Goal: Task Accomplishment & Management: Complete application form

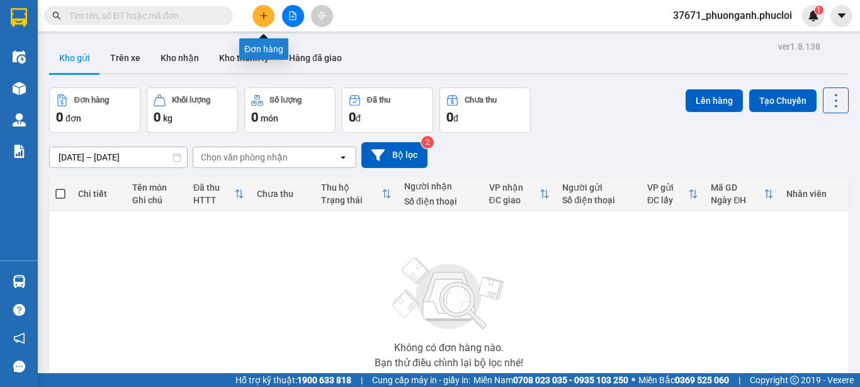
click at [261, 12] on icon "plus" at bounding box center [264, 15] width 9 height 9
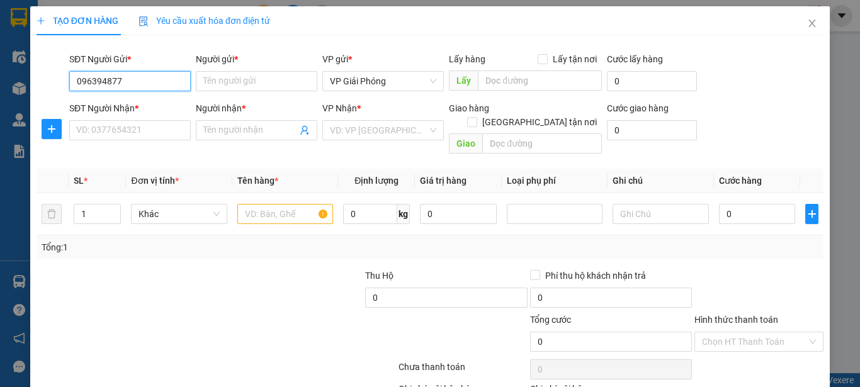
type input "0963948770"
drag, startPoint x: 163, startPoint y: 106, endPoint x: 164, endPoint y: 135, distance: 29.0
click at [163, 107] on div "0963948770 - c huyền" at bounding box center [128, 107] width 105 height 14
type input "c huyền"
type input "0963948770"
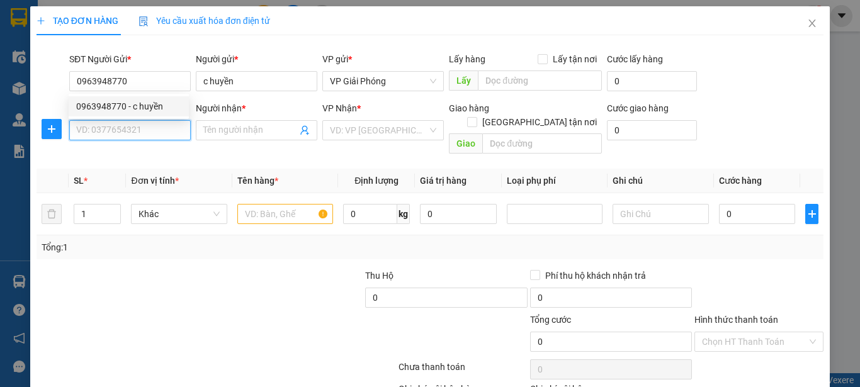
click at [164, 137] on input "SĐT Người Nhận *" at bounding box center [130, 130] width 122 height 20
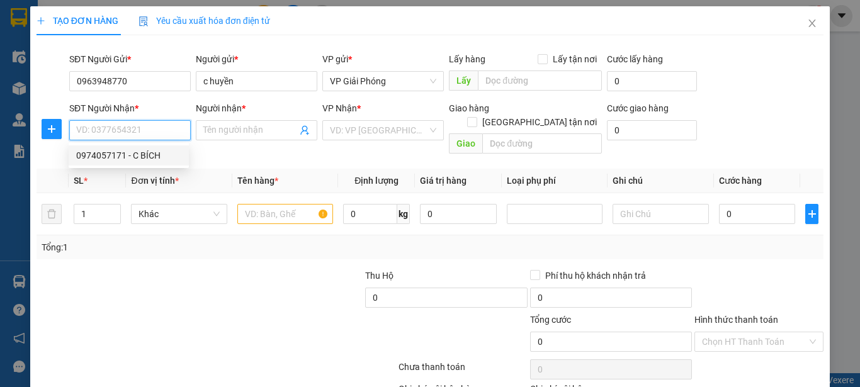
click at [165, 156] on div "0974057171 - C BÍCH" at bounding box center [128, 156] width 105 height 14
type input "0974057171"
click at [273, 205] on input "text" at bounding box center [285, 214] width 96 height 20
type input "C BÍCH"
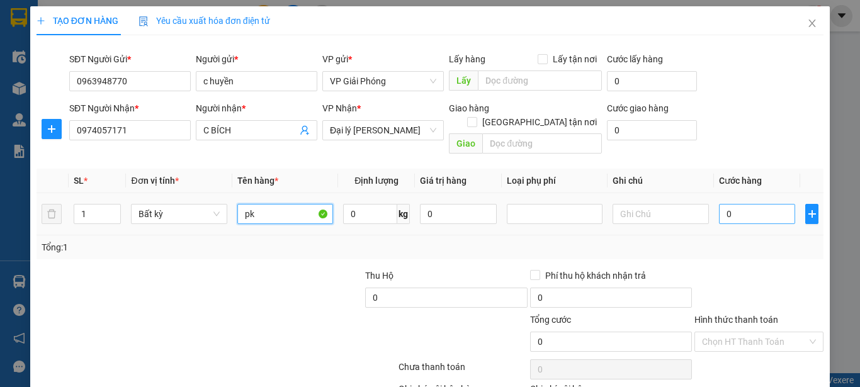
type input "pk"
click at [743, 204] on input "0" at bounding box center [757, 214] width 77 height 20
type input "5"
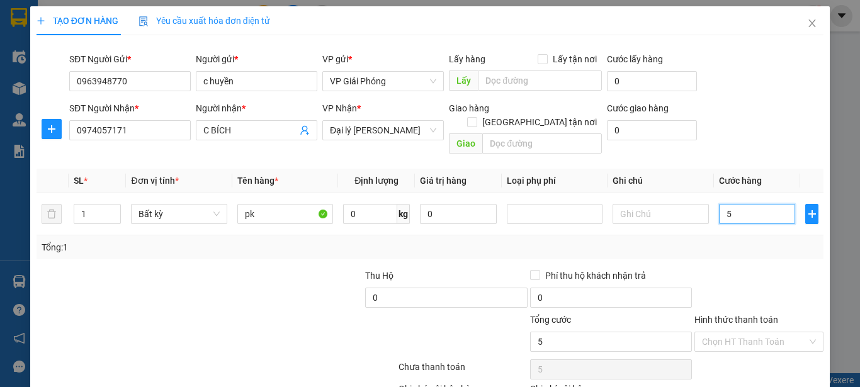
type input "50"
type input "500"
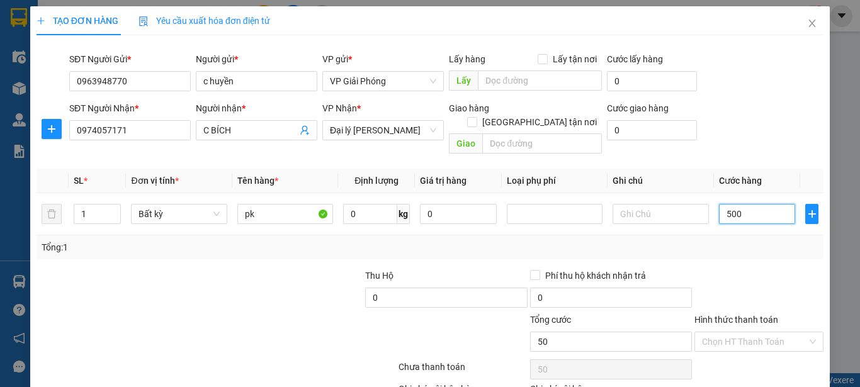
type input "500"
type input "5.000"
type input "50.000"
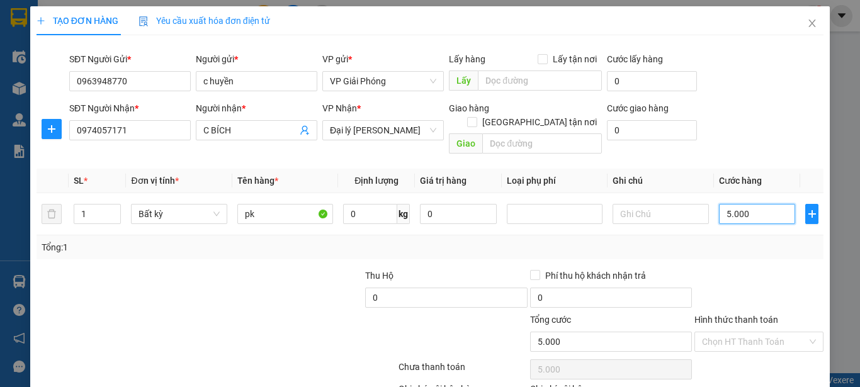
type input "50.000"
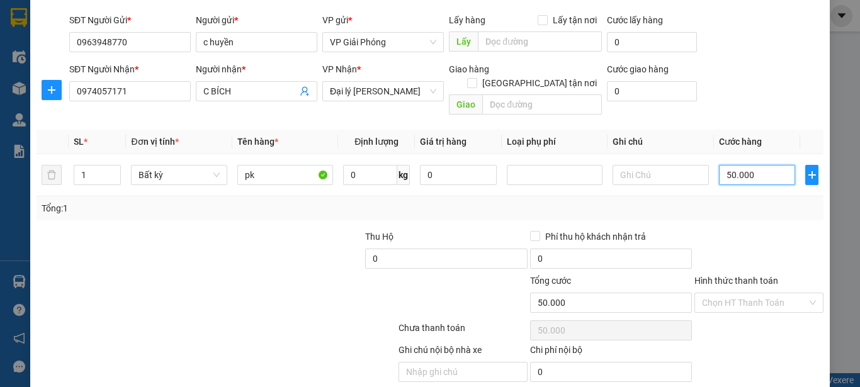
scroll to position [74, 0]
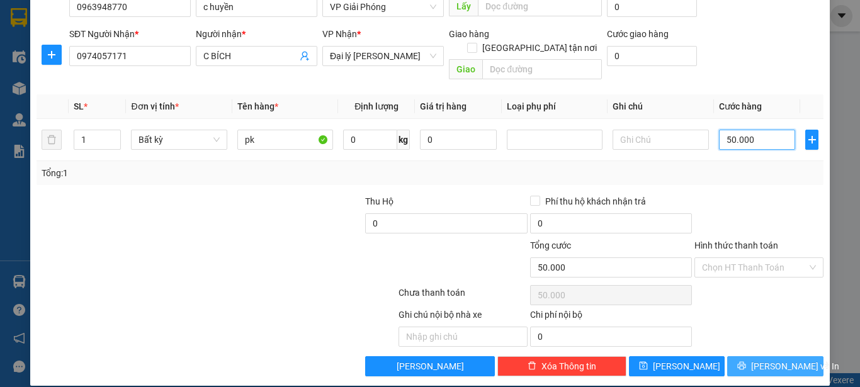
type input "50.000"
click at [744, 362] on span "printer" at bounding box center [742, 367] width 9 height 10
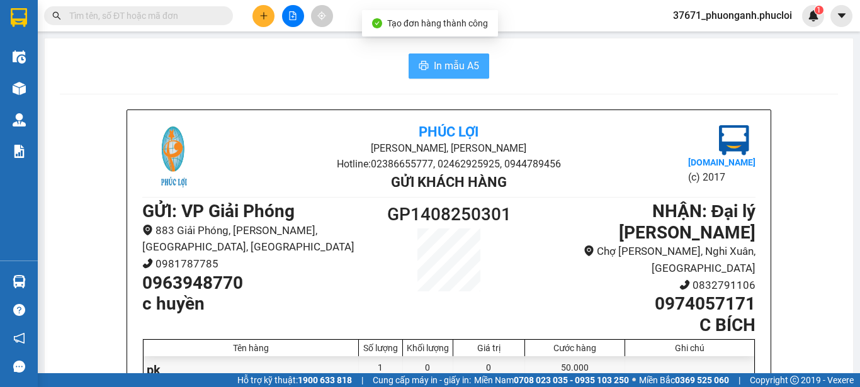
drag, startPoint x: 399, startPoint y: 61, endPoint x: 413, endPoint y: 60, distance: 14.5
click at [399, 61] on div "In mẫu A5" at bounding box center [449, 66] width 779 height 25
click at [413, 60] on button "In mẫu A5" at bounding box center [449, 66] width 81 height 25
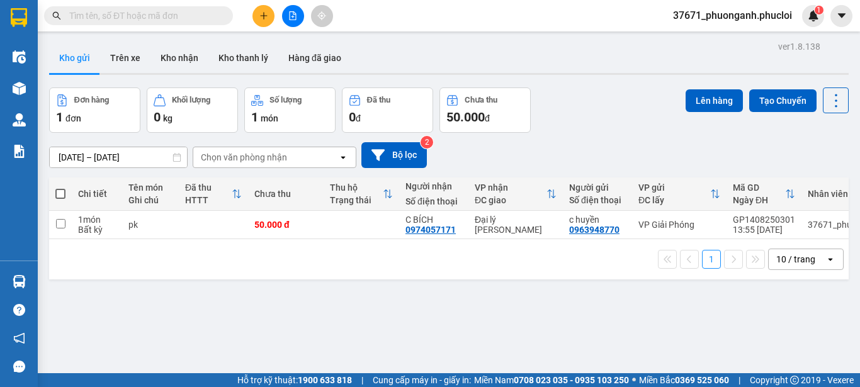
click at [264, 19] on icon "plus" at bounding box center [263, 15] width 1 height 7
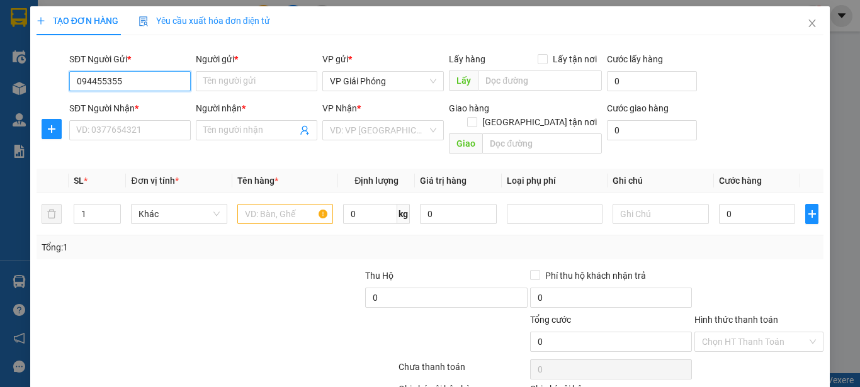
type input "0944553553"
drag, startPoint x: 120, startPoint y: 110, endPoint x: 131, endPoint y: 124, distance: 17.5
click at [120, 111] on div "0944553553 - a Bảo" at bounding box center [128, 107] width 105 height 14
type input "a Bảo"
type input "0944553553"
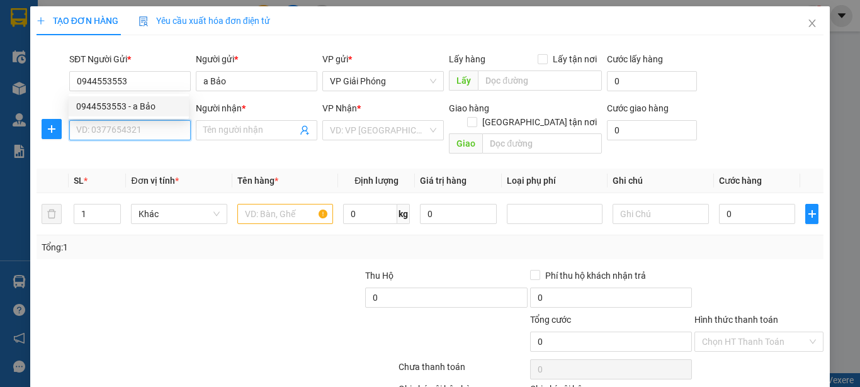
click at [131, 124] on input "SĐT Người Nhận *" at bounding box center [130, 130] width 122 height 20
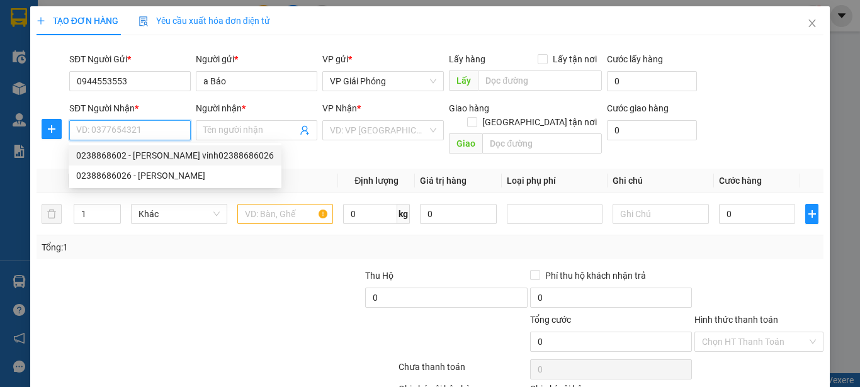
click at [148, 146] on div "0238868602 - nón sơn vinh02388686026" at bounding box center [175, 156] width 213 height 20
type input "0238868602"
type input "nón sơn vinh02388686026"
checkbox input "true"
type input "14 lê lợi"
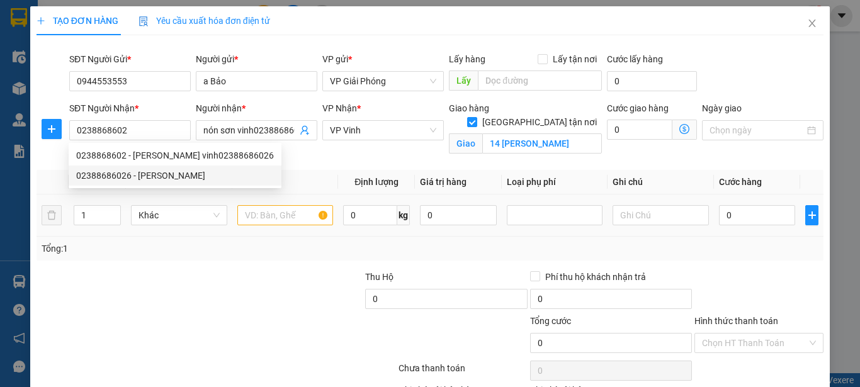
click at [305, 200] on td at bounding box center [285, 216] width 106 height 42
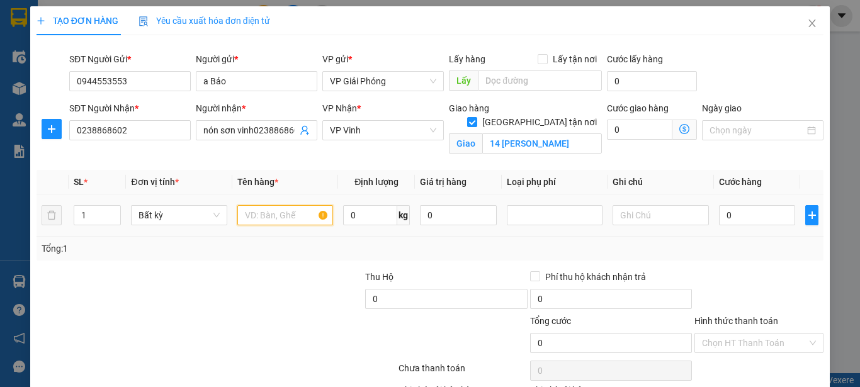
click at [296, 224] on input "text" at bounding box center [285, 215] width 96 height 20
type input "nón"
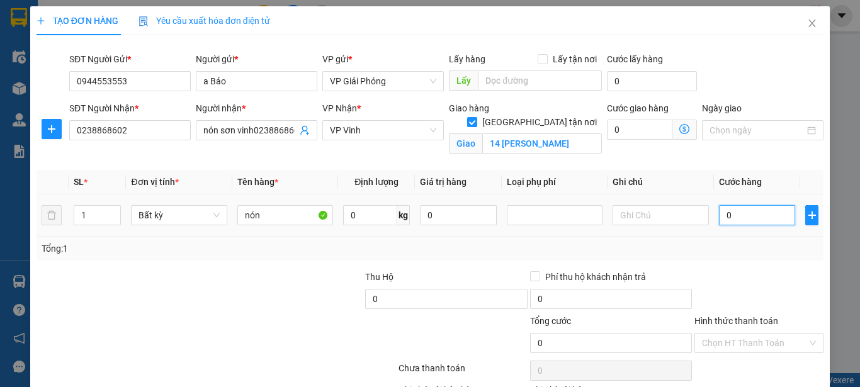
click at [741, 219] on input "0" at bounding box center [757, 215] width 77 height 20
type input "7"
type input "70"
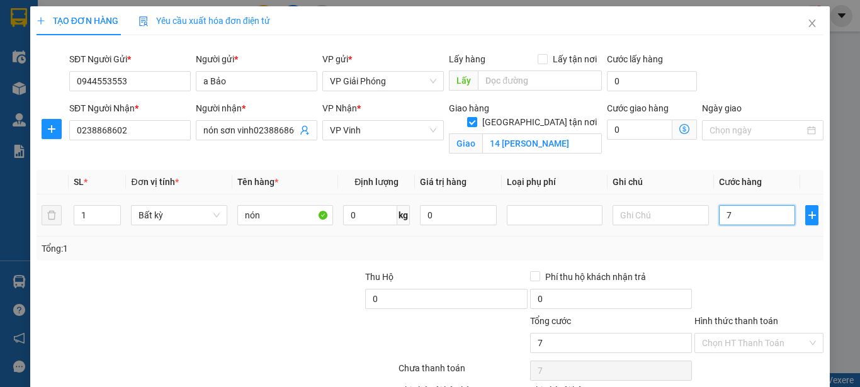
type input "70"
type input "700"
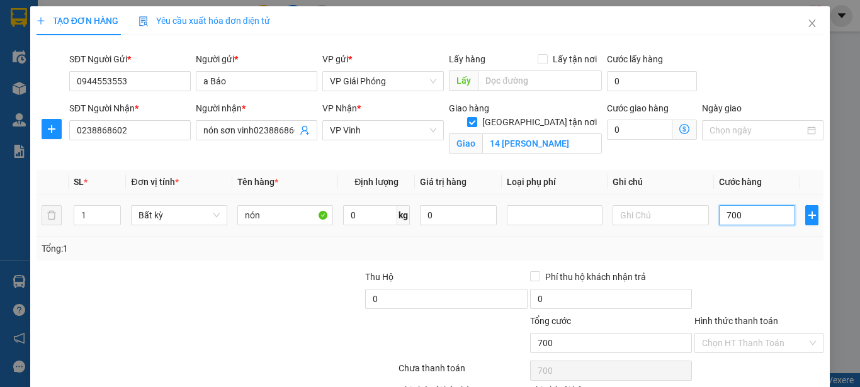
type input "7.000"
type input "70.000"
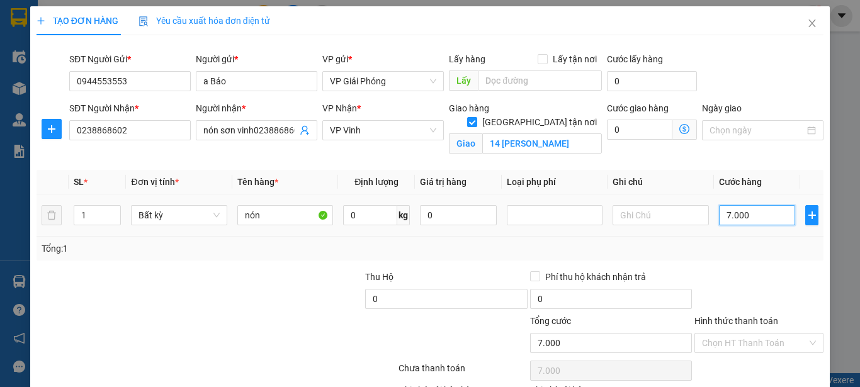
type input "70.000"
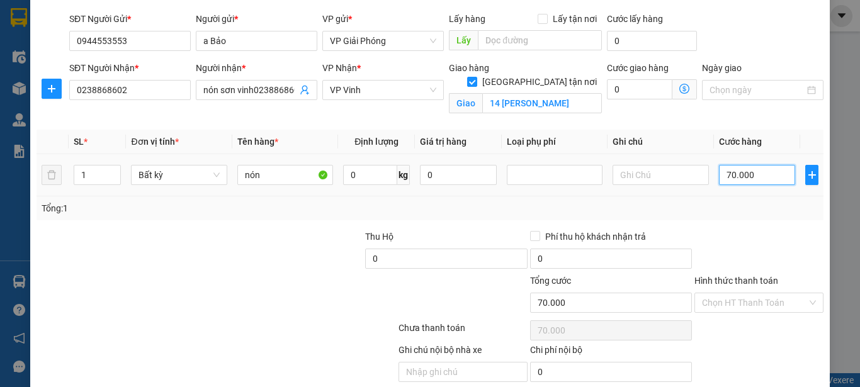
scroll to position [89, 0]
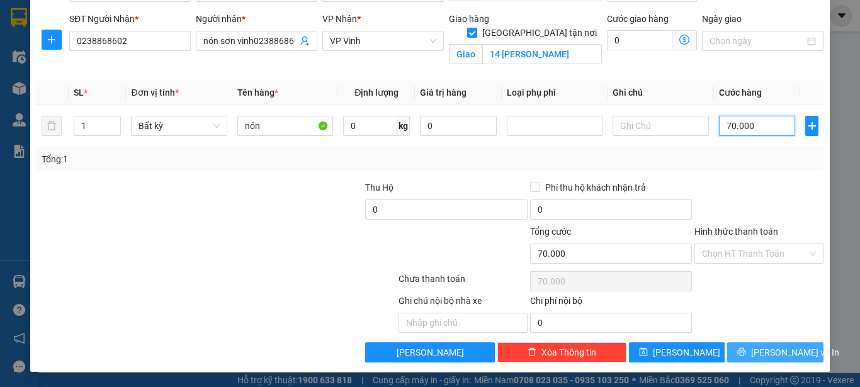
type input "70.000"
click at [779, 351] on span "Lưu và In" at bounding box center [795, 353] width 88 height 14
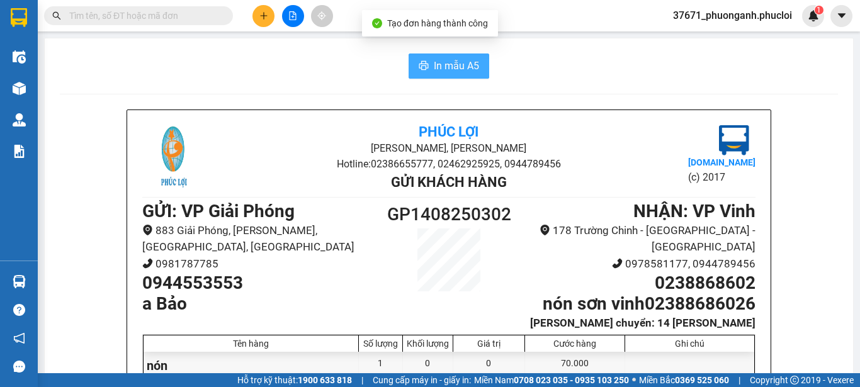
click at [464, 75] on button "In mẫu A5" at bounding box center [449, 66] width 81 height 25
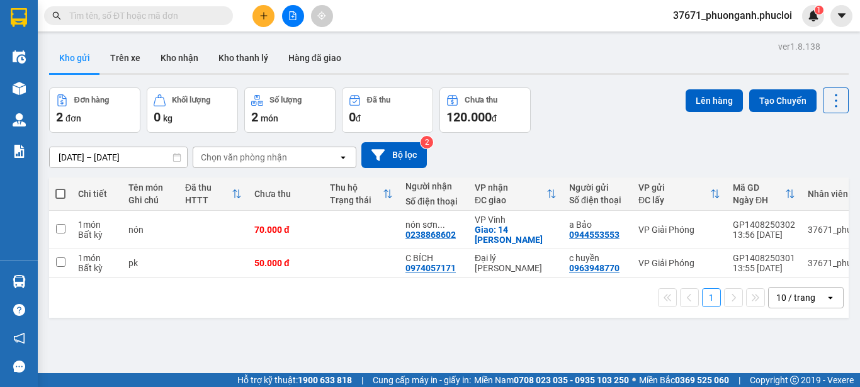
click at [266, 17] on icon "plus" at bounding box center [264, 15] width 9 height 9
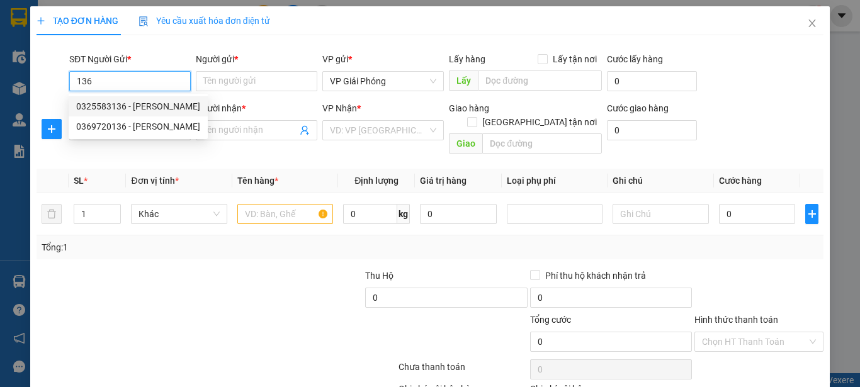
click at [162, 108] on div "0325583136 - Chị Thanh Chung" at bounding box center [138, 107] width 124 height 14
type input "0325583136"
type input "Chị Thanh Chung"
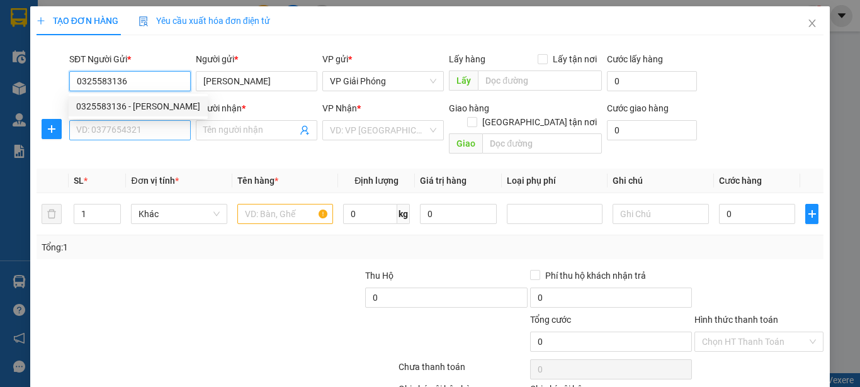
type input "0325583136"
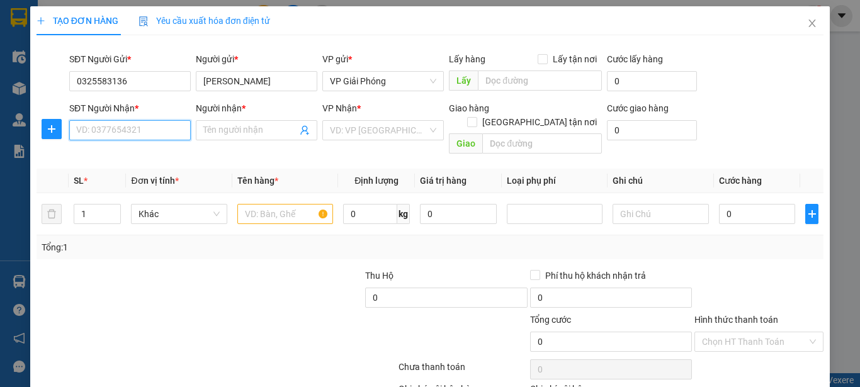
click at [169, 129] on input "SĐT Người Nhận *" at bounding box center [130, 130] width 122 height 20
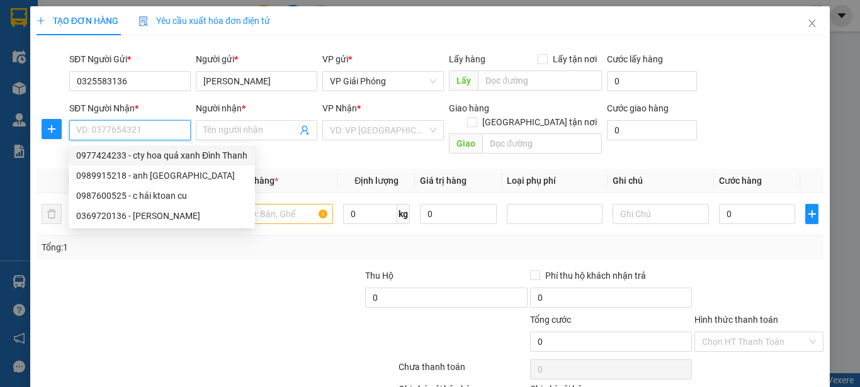
drag, startPoint x: 165, startPoint y: 157, endPoint x: 258, endPoint y: 197, distance: 100.7
click at [166, 157] on div "0977424233 - cty hoa quả xanh Đình Thanh" at bounding box center [161, 156] width 171 height 14
type input "0977424233"
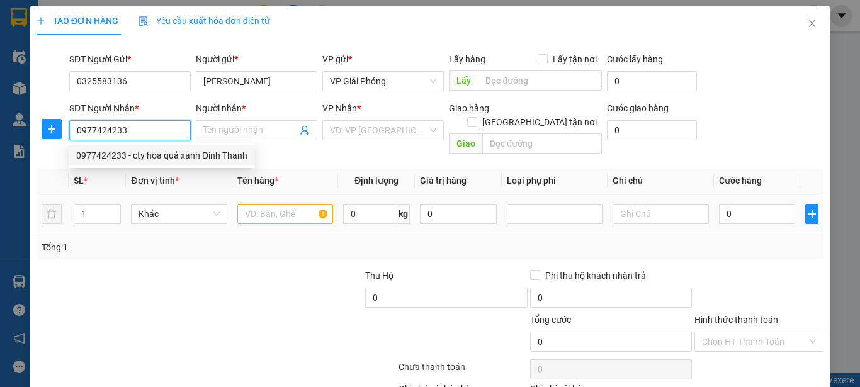
type input "cty hoa quả xanh Đình Thanh"
checkbox input "true"
type input "159 hà huy tập"
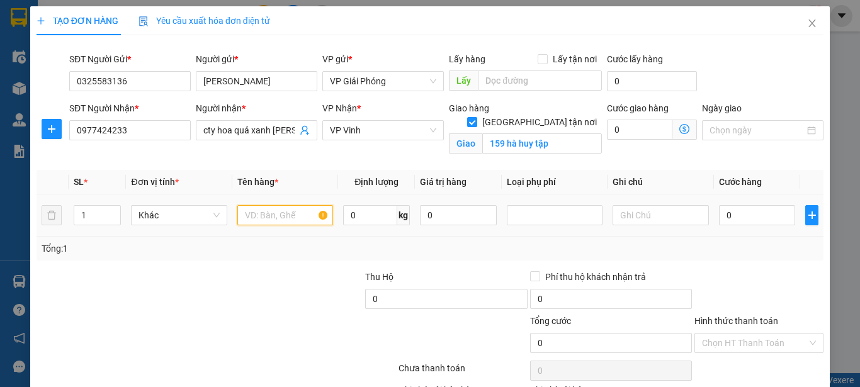
click at [280, 206] on input "text" at bounding box center [285, 215] width 96 height 20
type input "hq"
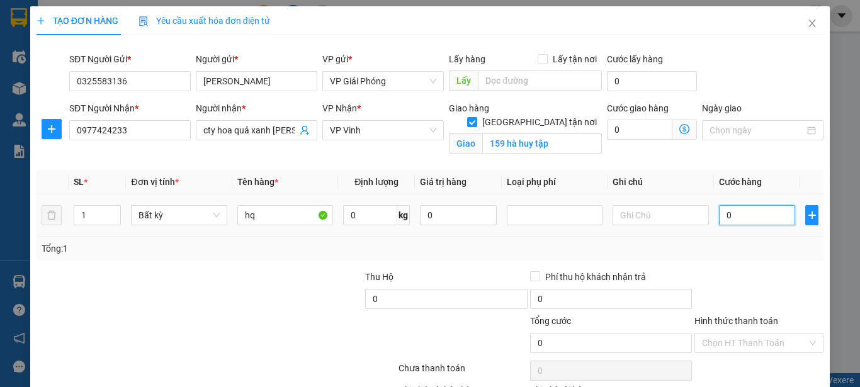
click at [746, 214] on input "0" at bounding box center [757, 215] width 77 height 20
type input "3"
type input "30"
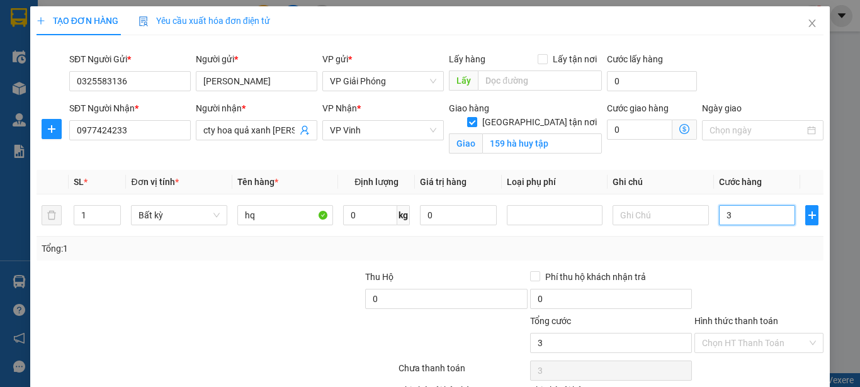
type input "30"
type input "300"
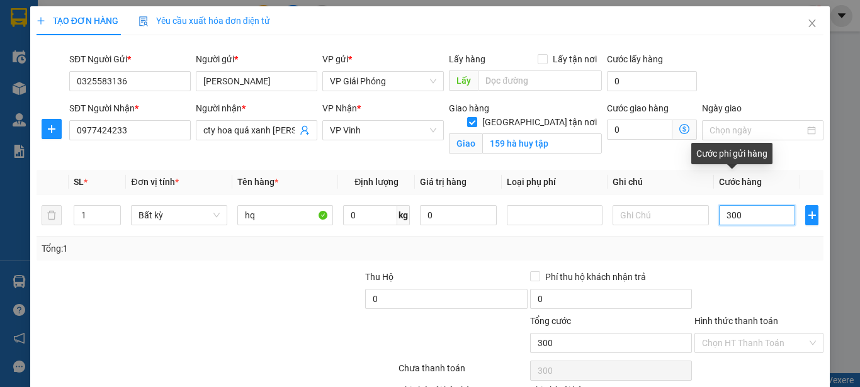
type input "3.000"
type input "30.000"
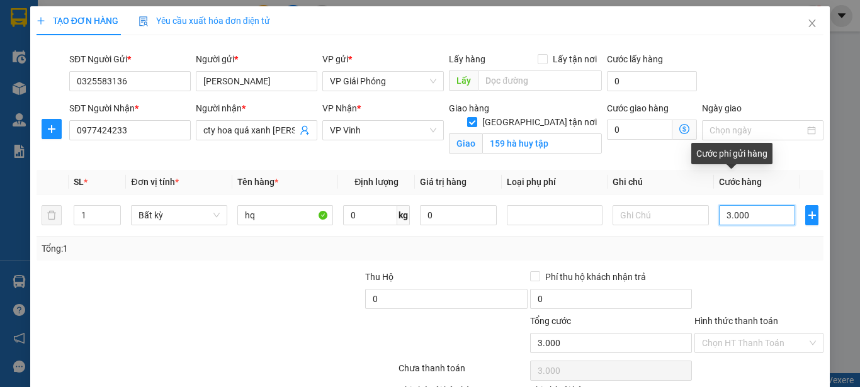
type input "30.000"
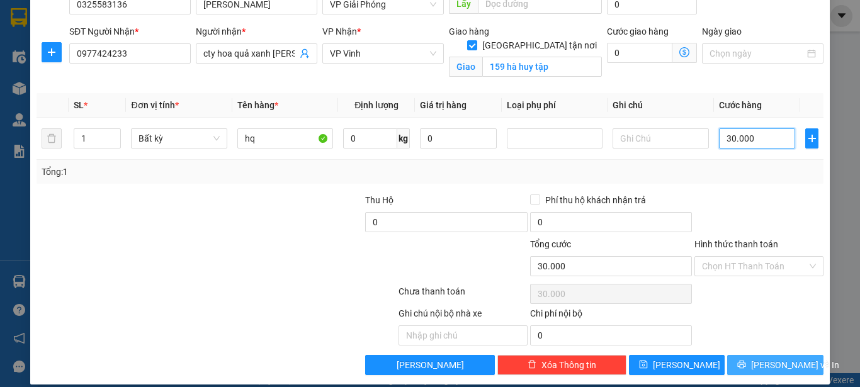
scroll to position [89, 0]
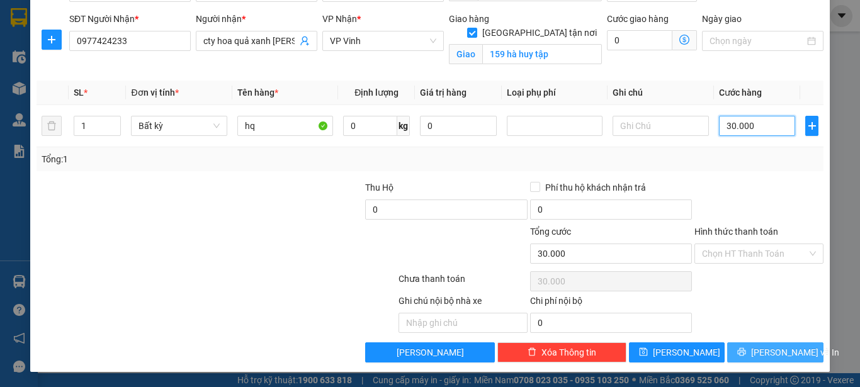
type input "30.000"
click at [762, 349] on span "Lưu và In" at bounding box center [795, 353] width 88 height 14
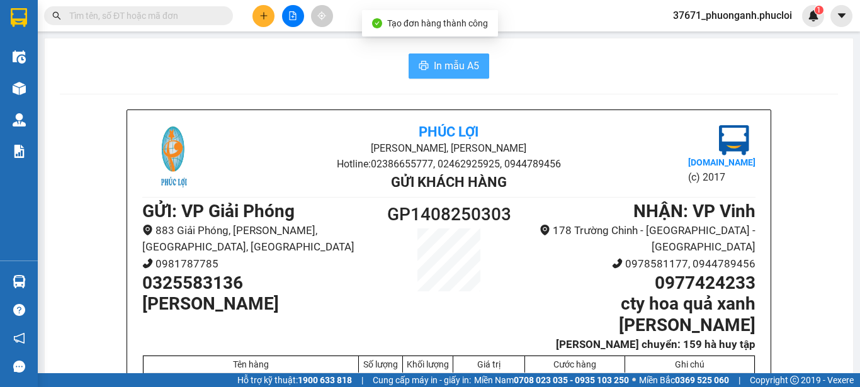
click at [454, 59] on span "In mẫu A5" at bounding box center [456, 66] width 45 height 16
